Goal: Navigation & Orientation: Understand site structure

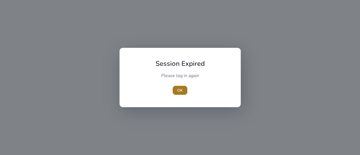
click at [179, 89] on span "OK" at bounding box center [180, 90] width 6 height 6
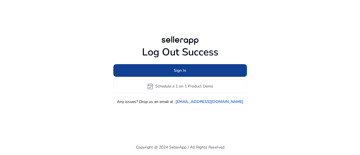
click at [182, 72] on span "Sign In" at bounding box center [180, 70] width 12 height 6
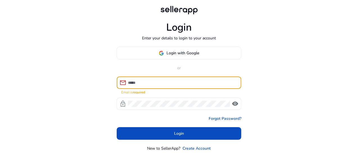
type input "**********"
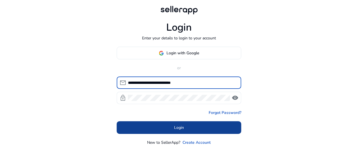
click at [166, 128] on span at bounding box center [179, 127] width 124 height 13
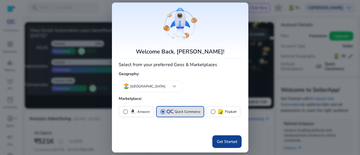
click at [223, 141] on span "Get Started" at bounding box center [227, 142] width 20 height 6
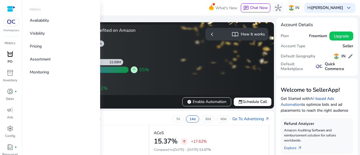
scroll to position [49, 0]
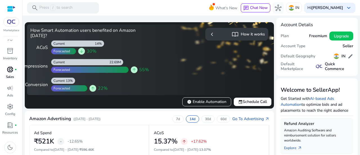
click at [12, 75] on p "Sales" at bounding box center [10, 76] width 8 height 5
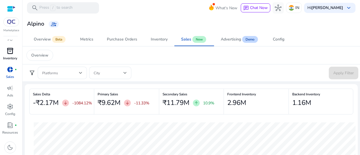
click at [10, 50] on span "inventory_2" at bounding box center [10, 50] width 7 height 7
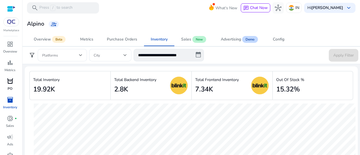
click at [7, 83] on span "orders" at bounding box center [10, 81] width 7 height 7
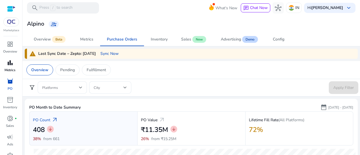
click at [7, 69] on p "Metrics" at bounding box center [9, 69] width 11 height 5
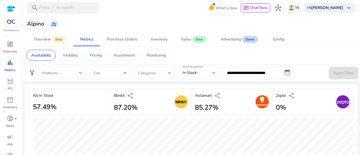
click at [11, 26] on div at bounding box center [11, 21] width 16 height 9
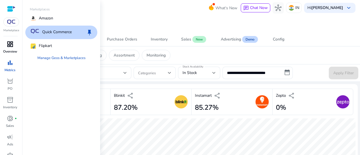
click at [12, 49] on p "Overview" at bounding box center [10, 51] width 14 height 5
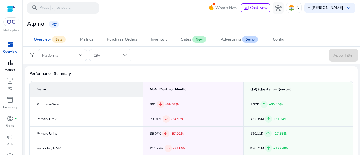
click at [10, 66] on span "bar_chart" at bounding box center [10, 62] width 7 height 7
